Goal: Information Seeking & Learning: Learn about a topic

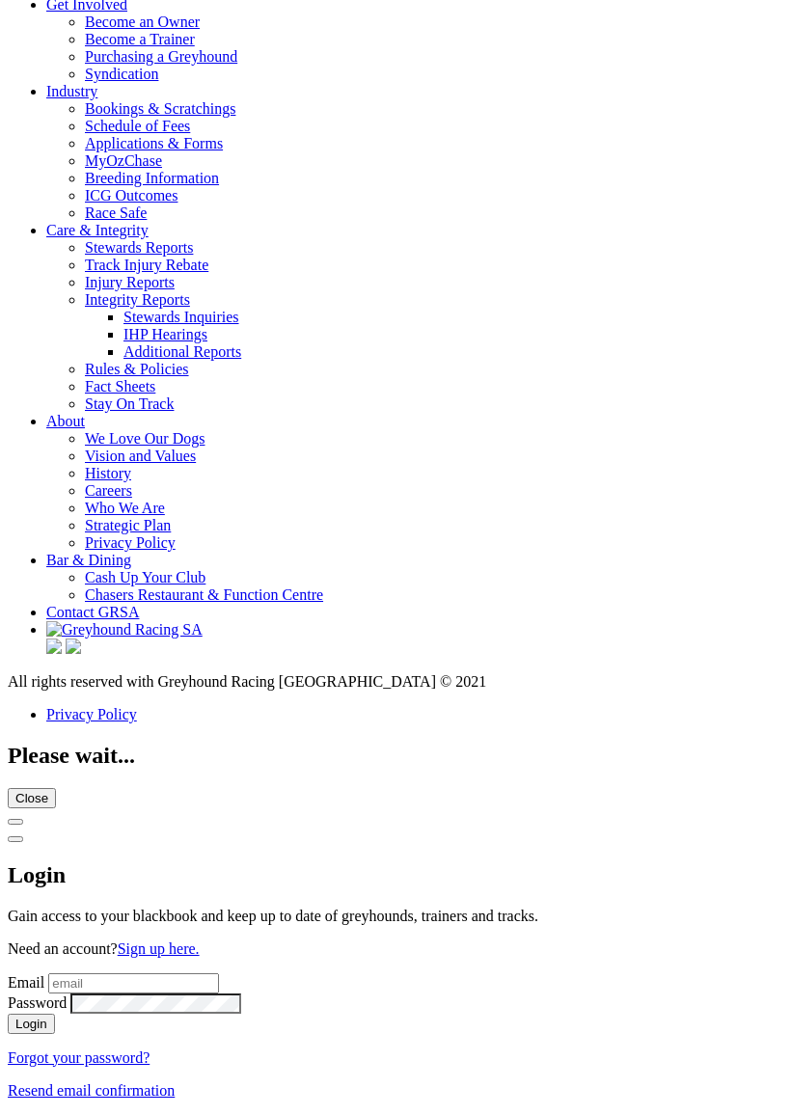
scroll to position [6836, 0]
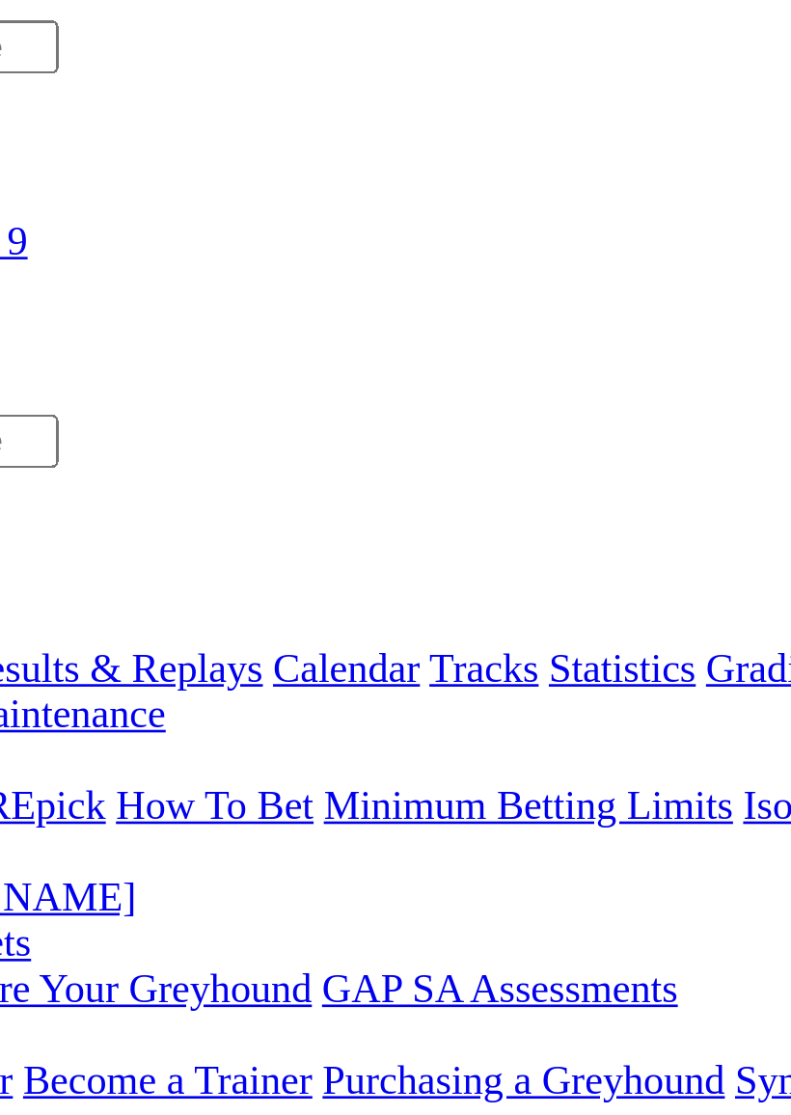
click at [26, 771] on span "R4" at bounding box center [17, 779] width 18 height 16
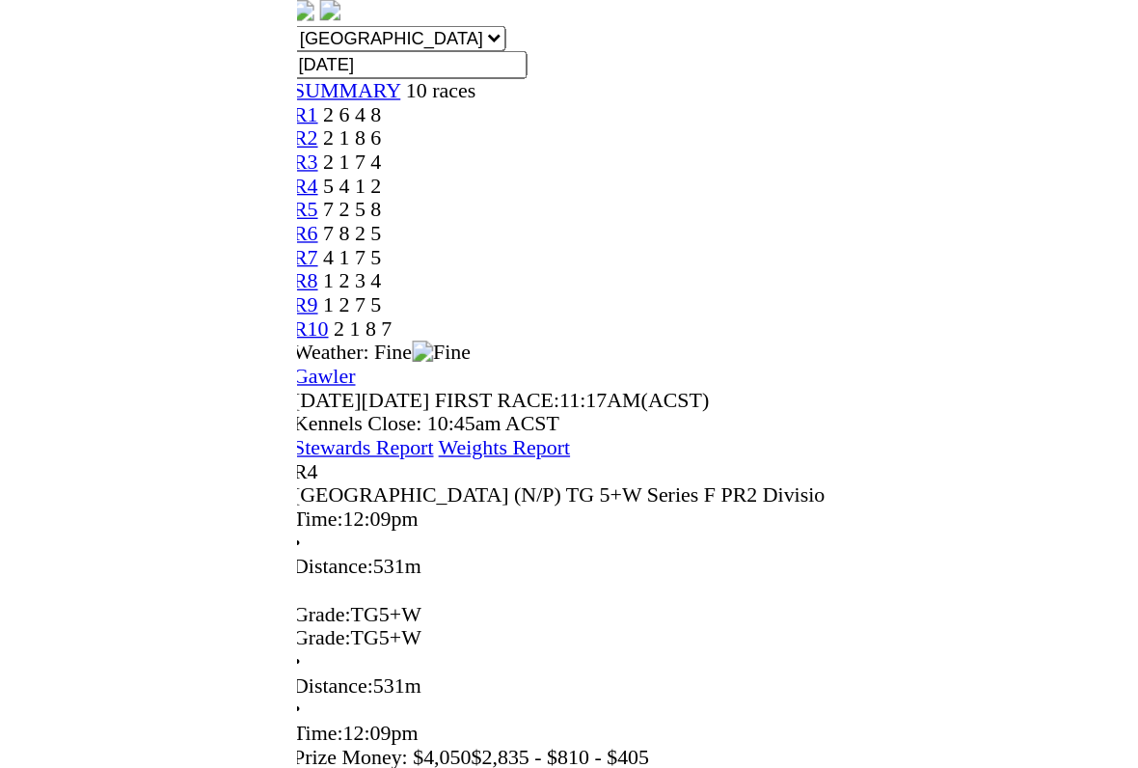
scroll to position [92, 0]
